Goal: Task Accomplishment & Management: Manage account settings

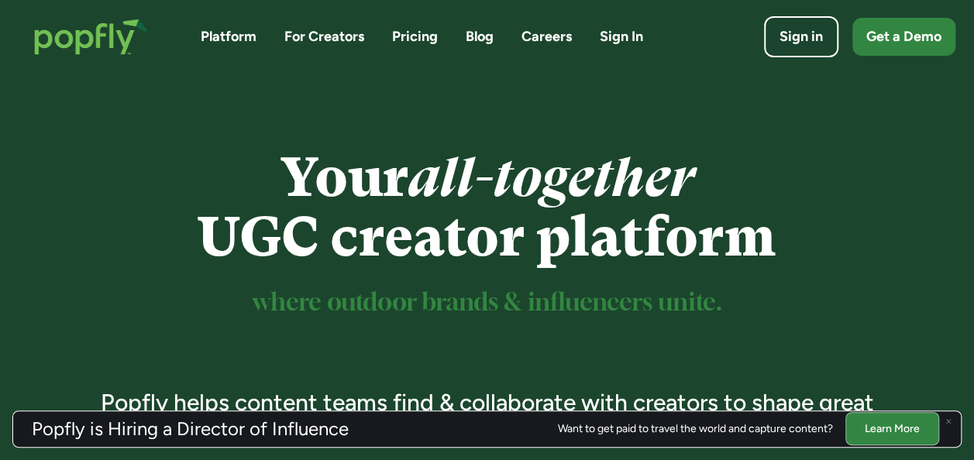
click at [636, 36] on link "Sign In" at bounding box center [621, 36] width 43 height 19
click at [826, 41] on link "Sign in" at bounding box center [801, 37] width 82 height 46
